Goal: Navigation & Orientation: Find specific page/section

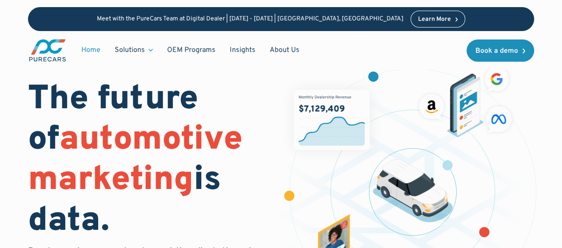
click at [562, 8] on html "Meet with the PureCars Team at Digital Dealer | October 14th - October 15th | L…" at bounding box center [281, 124] width 562 height 248
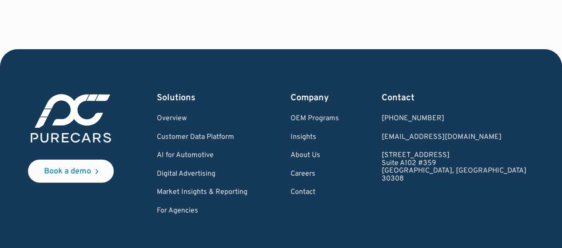
scroll to position [2774, 0]
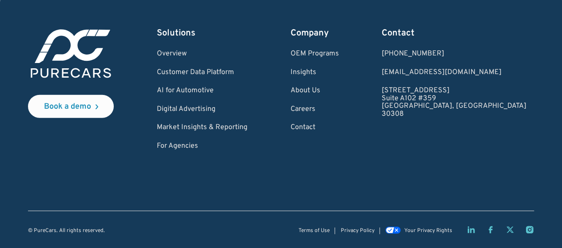
click at [471, 231] on icon "LinkedIn page" at bounding box center [470, 230] width 9 height 9
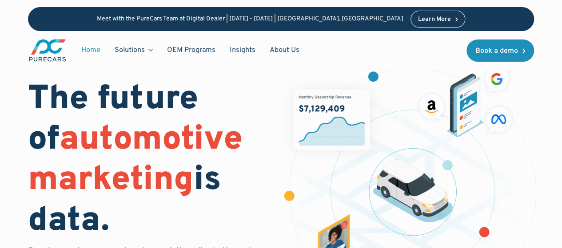
click at [273, 47] on link "About Us" at bounding box center [285, 50] width 44 height 17
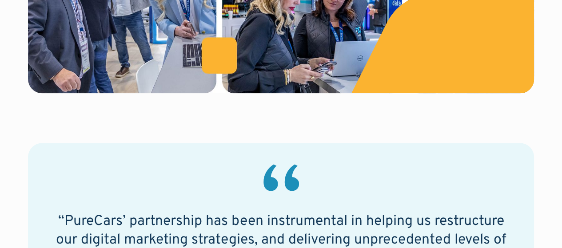
scroll to position [578, 0]
